Goal: Task Accomplishment & Management: Use online tool/utility

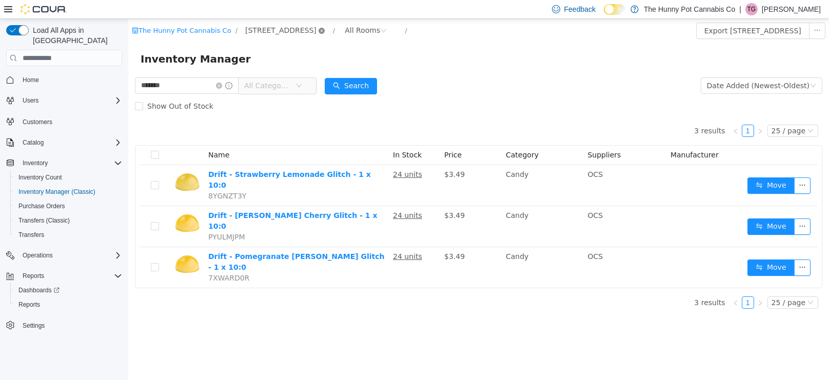
click at [319, 29] on icon "icon: close-circle" at bounding box center [322, 31] width 6 height 6
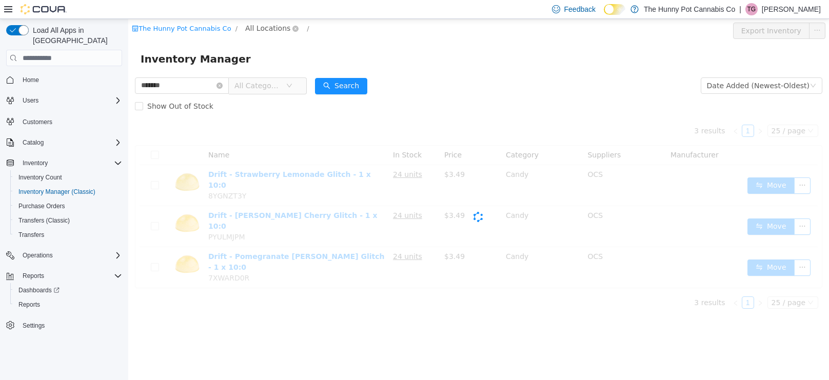
click at [275, 28] on span "All Locations" at bounding box center [267, 28] width 45 height 11
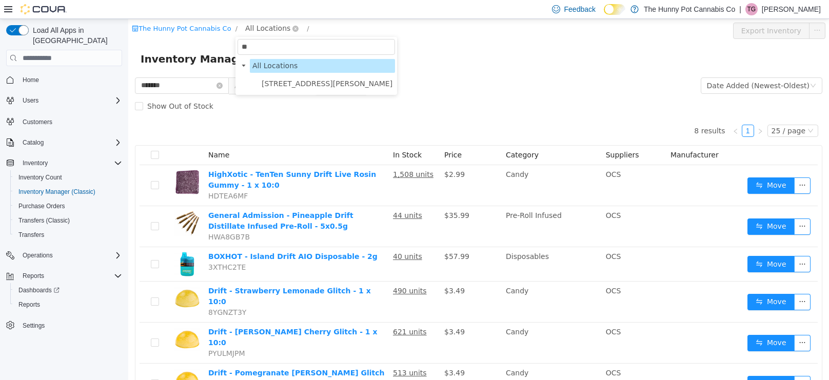
type input "***"
click at [275, 80] on span "[STREET_ADDRESS][PERSON_NAME]" at bounding box center [327, 84] width 131 height 8
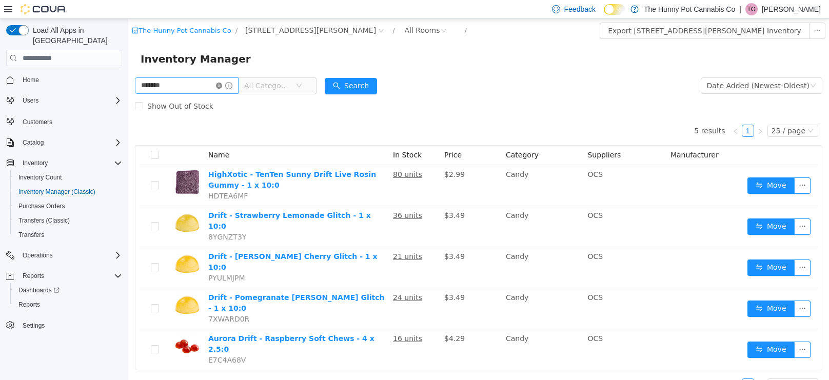
click at [222, 85] on icon "icon: close-circle" at bounding box center [219, 86] width 6 height 6
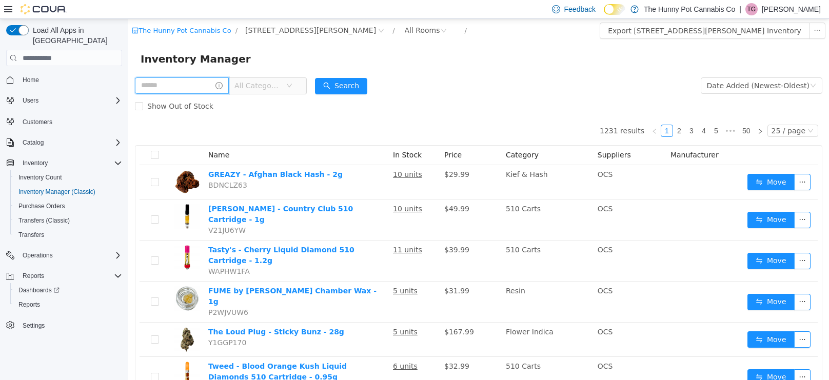
click at [229, 83] on input "text" at bounding box center [182, 85] width 94 height 16
type input "*"
type input "*********"
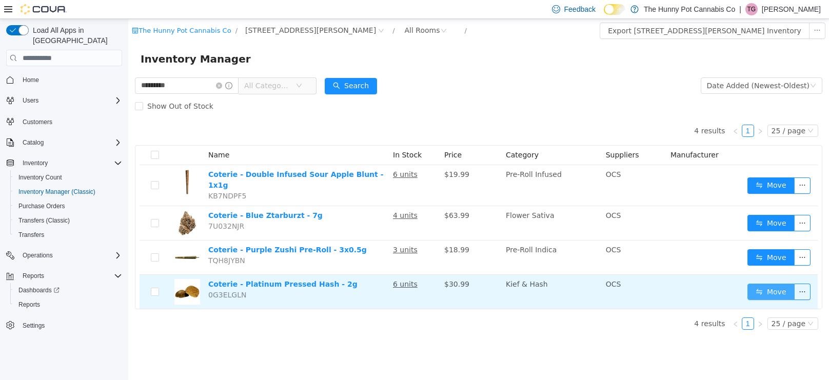
click at [760, 284] on button "Move" at bounding box center [771, 292] width 47 height 16
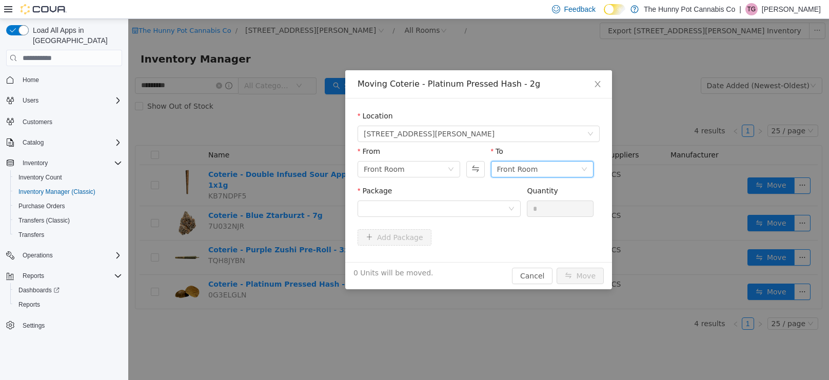
click at [589, 170] on div "Front Room" at bounding box center [542, 169] width 103 height 16
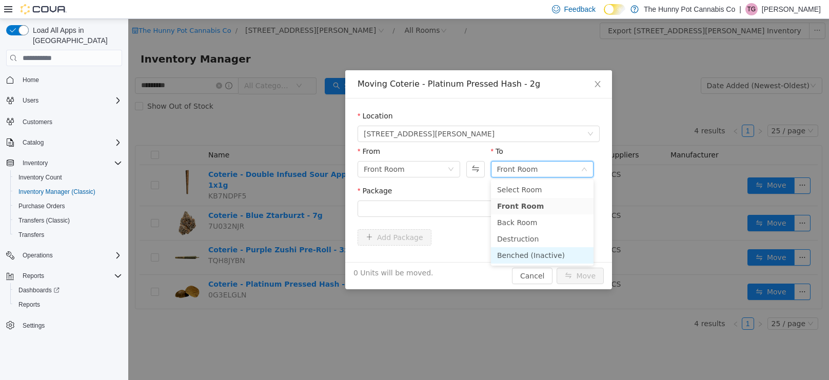
click at [546, 252] on li "Benched (Inactive)" at bounding box center [542, 255] width 103 height 16
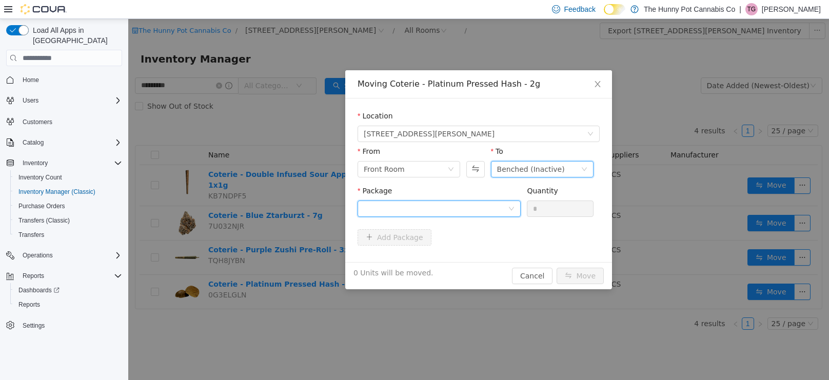
click at [513, 210] on icon "icon: down" at bounding box center [511, 209] width 6 height 6
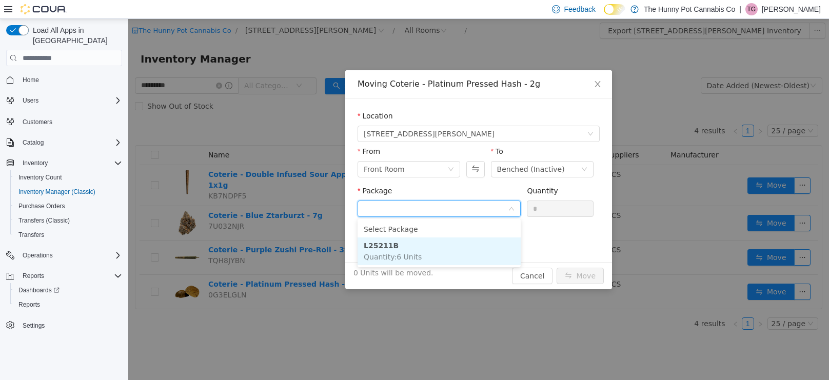
click at [481, 262] on li "L25211B Quantity : 6 Units" at bounding box center [439, 252] width 163 height 28
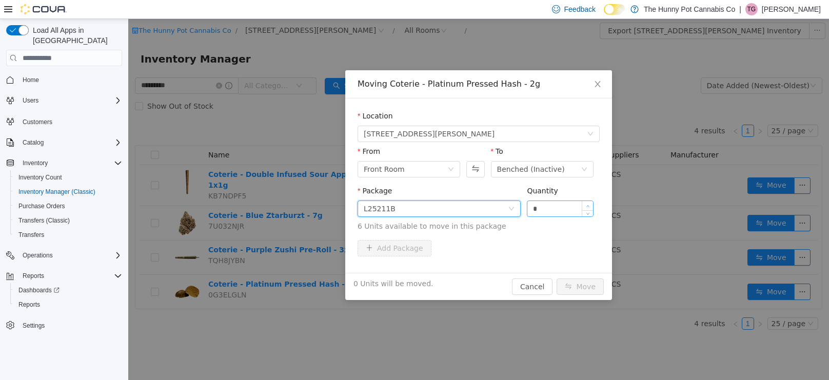
click at [589, 206] on icon "icon: up" at bounding box center [588, 207] width 4 height 4
type input "*"
click at [577, 284] on button "Move" at bounding box center [580, 287] width 47 height 16
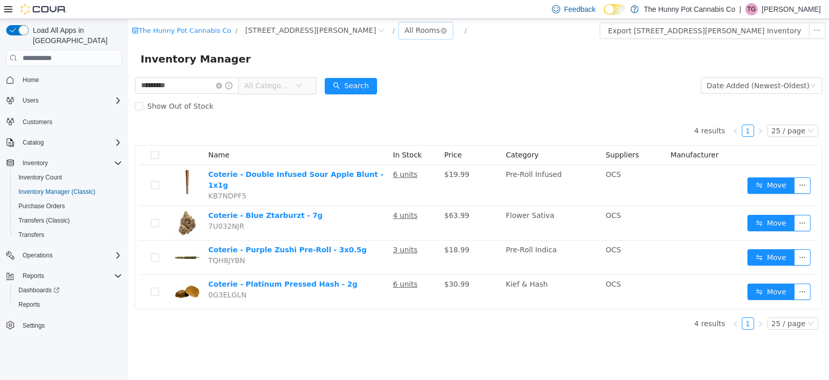
click at [405, 29] on div "All Rooms" at bounding box center [422, 30] width 35 height 15
click at [350, 113] on li "Benched (Inactive)" at bounding box center [358, 117] width 62 height 16
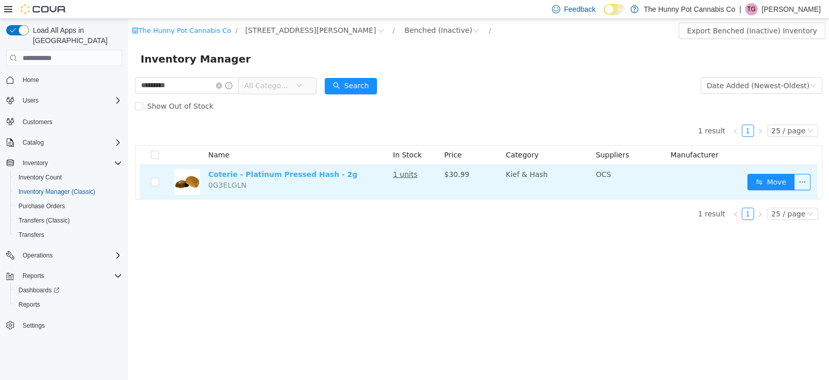
click at [298, 178] on link "Coterie - Platinum Pressed Hash - 2g" at bounding box center [282, 174] width 149 height 8
click at [783, 181] on button "Move" at bounding box center [771, 182] width 47 height 16
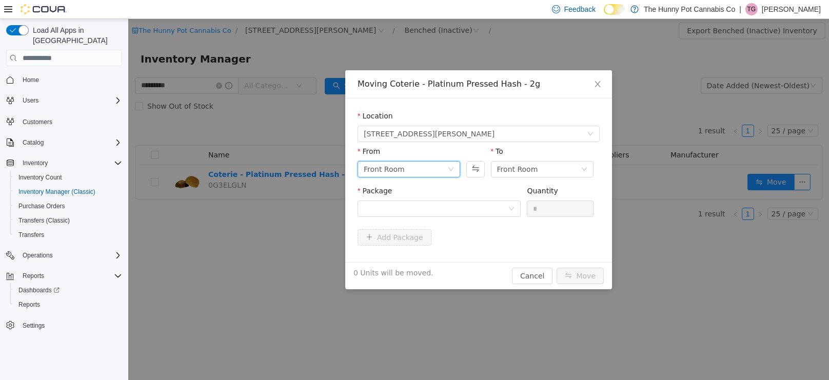
click at [448, 172] on icon "icon: down" at bounding box center [451, 169] width 6 height 7
click at [588, 164] on div "Front Room" at bounding box center [542, 169] width 103 height 16
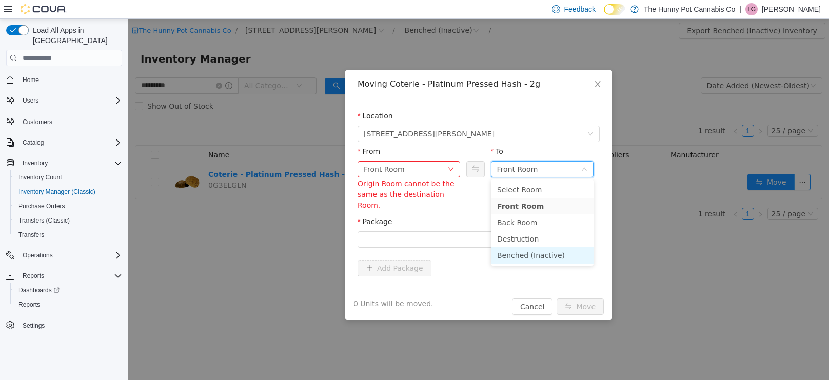
click at [541, 257] on li "Benched (Inactive)" at bounding box center [542, 255] width 103 height 16
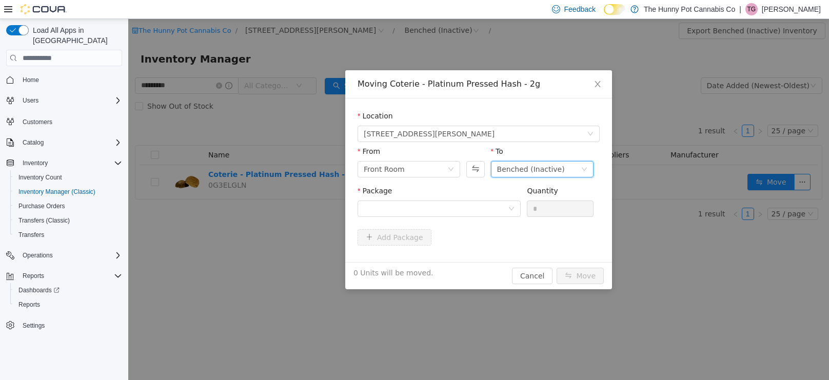
click at [512, 217] on div "Package" at bounding box center [439, 203] width 163 height 35
click at [511, 212] on icon "icon: down" at bounding box center [511, 209] width 6 height 7
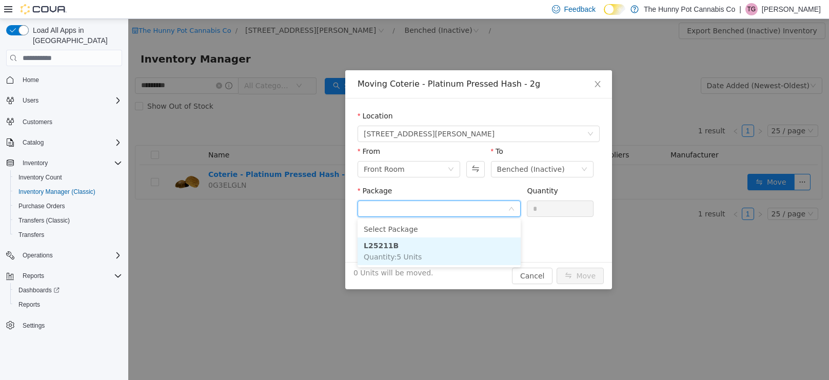
click at [456, 249] on li "L25211B Quantity : 5 Units" at bounding box center [439, 252] width 163 height 28
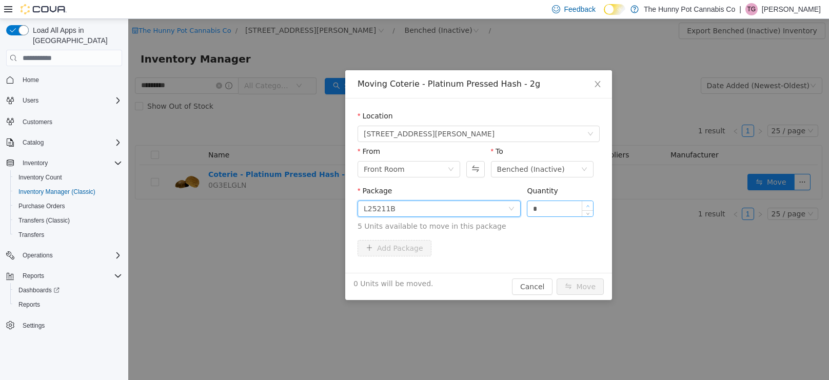
click at [588, 206] on icon "icon: up" at bounding box center [588, 207] width 4 height 4
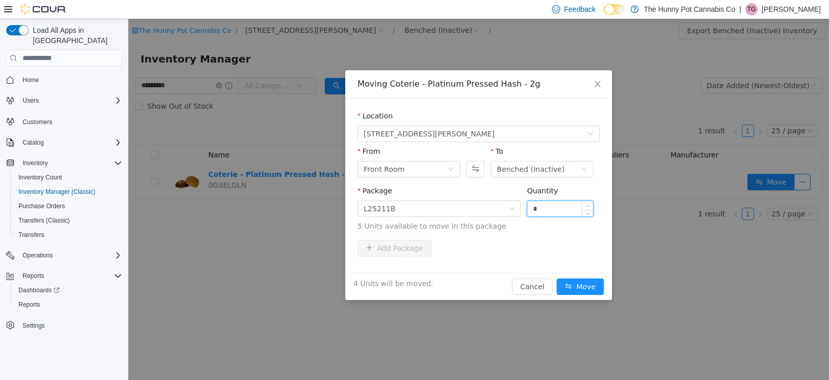
type input "*"
click at [585, 283] on button "Move" at bounding box center [580, 287] width 47 height 16
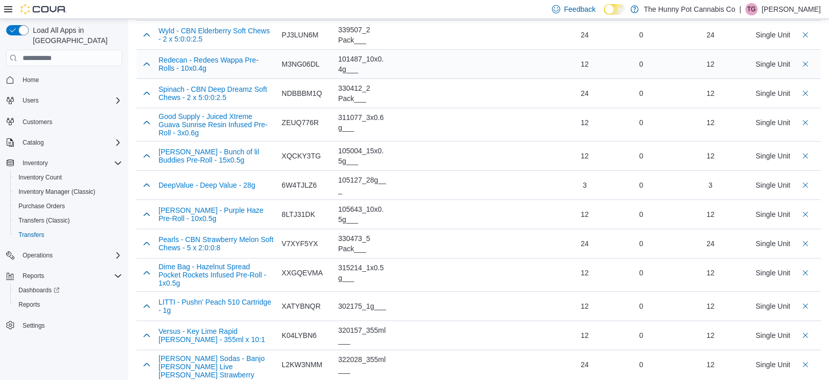
scroll to position [346, 0]
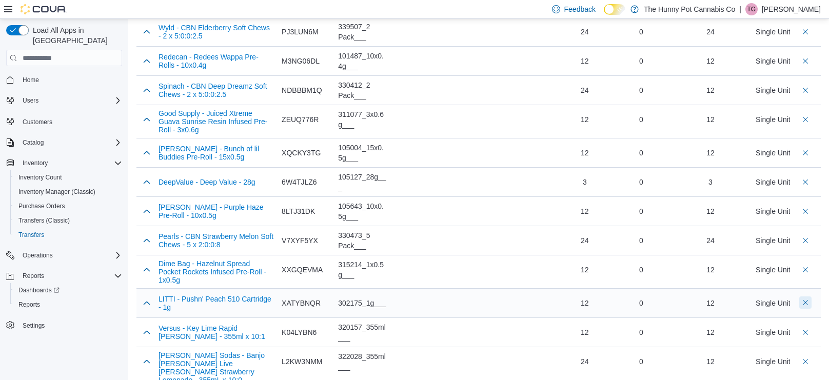
click at [808, 305] on button "Delete count" at bounding box center [805, 303] width 12 height 12
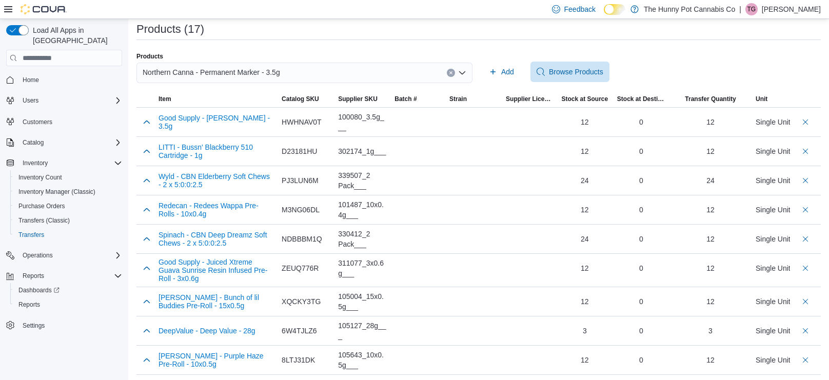
scroll to position [194, 0]
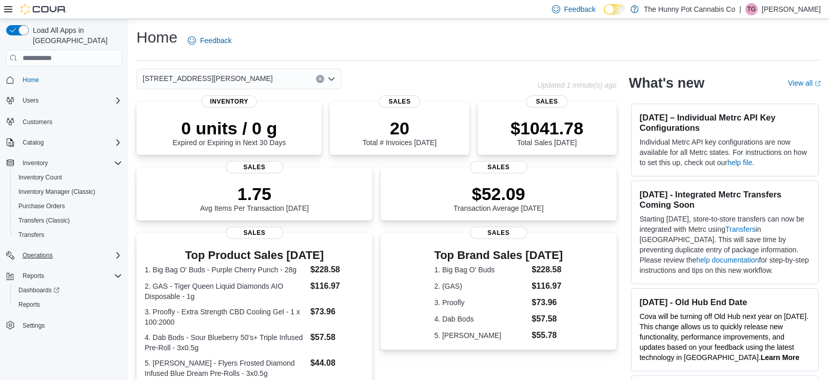
click at [63, 249] on div "Operations" at bounding box center [70, 255] width 104 height 12
click at [55, 266] on span "Cash Management" at bounding box center [44, 270] width 52 height 8
